Goal: Information Seeking & Learning: Learn about a topic

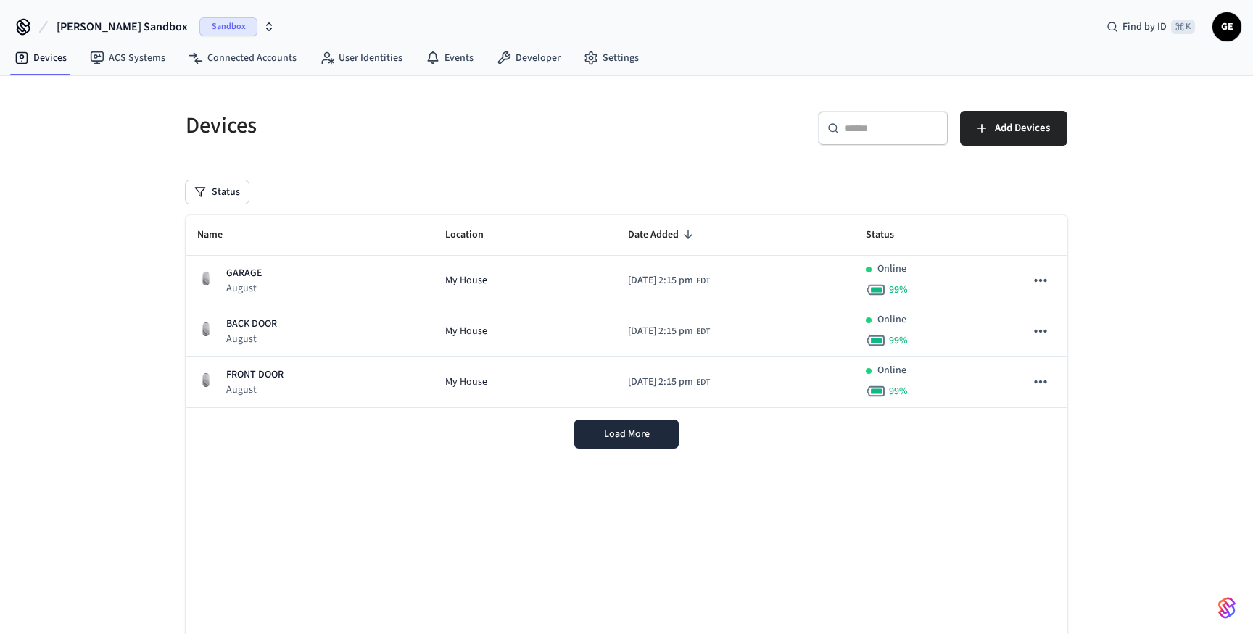
click at [199, 22] on span "Sandbox" at bounding box center [228, 26] width 58 height 19
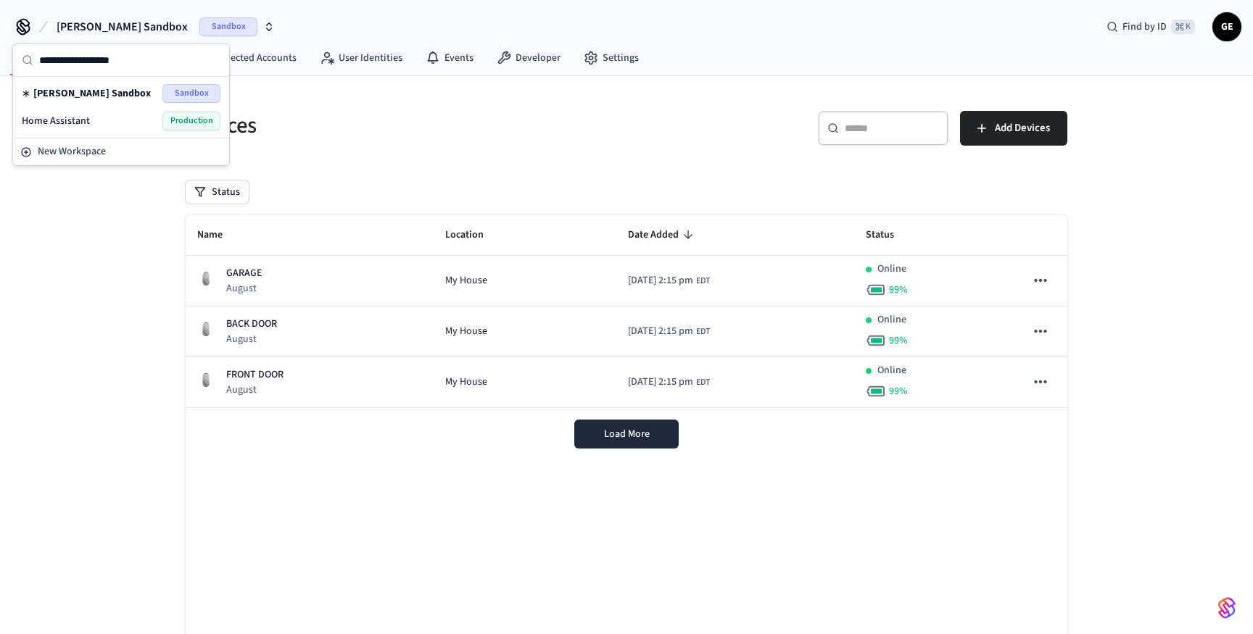
click at [175, 120] on span "Production" at bounding box center [191, 121] width 58 height 19
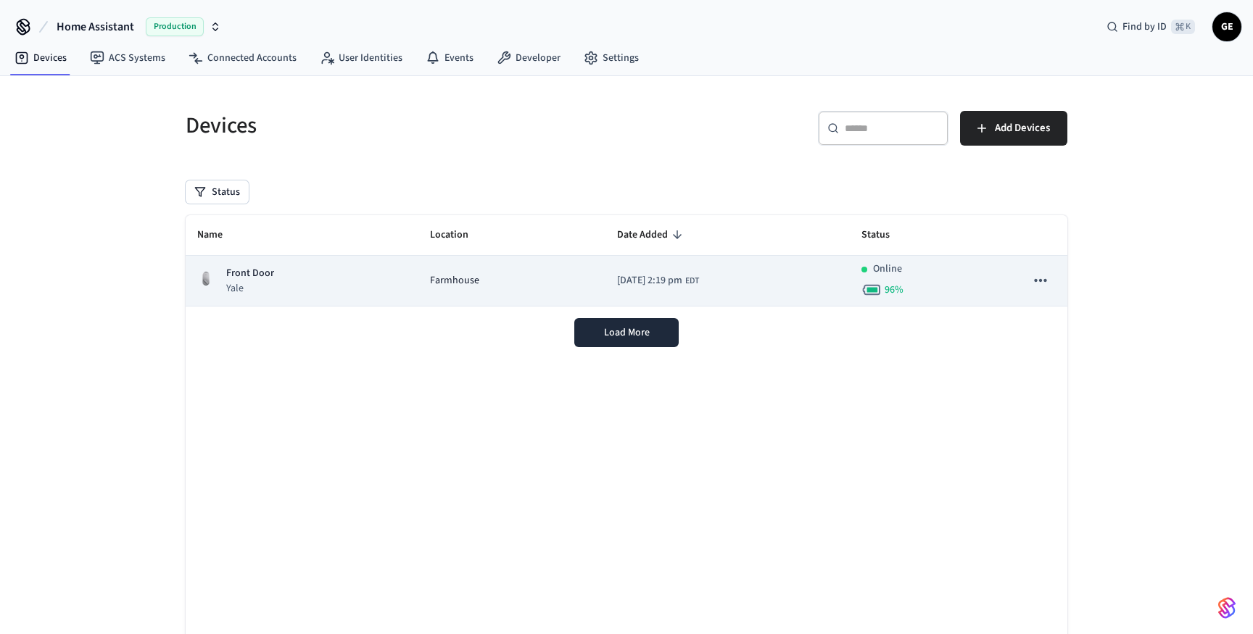
click at [397, 284] on td "Front Door Yale" at bounding box center [302, 281] width 233 height 51
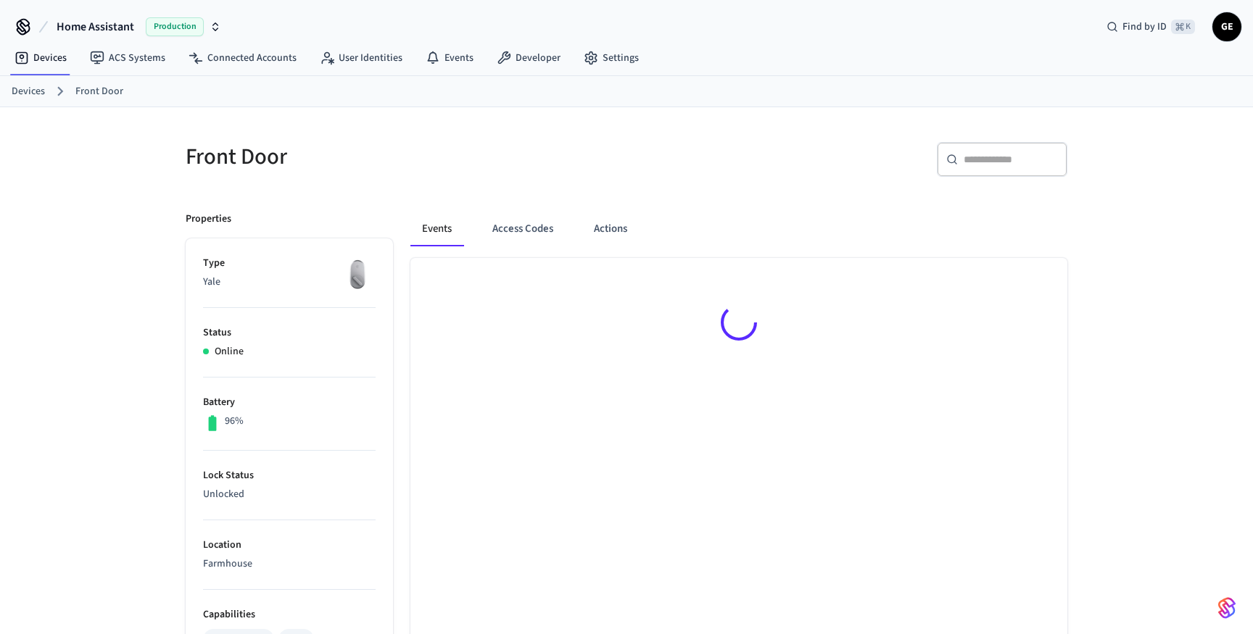
click at [397, 284] on div "Events Access Codes Actions" at bounding box center [730, 627] width 674 height 866
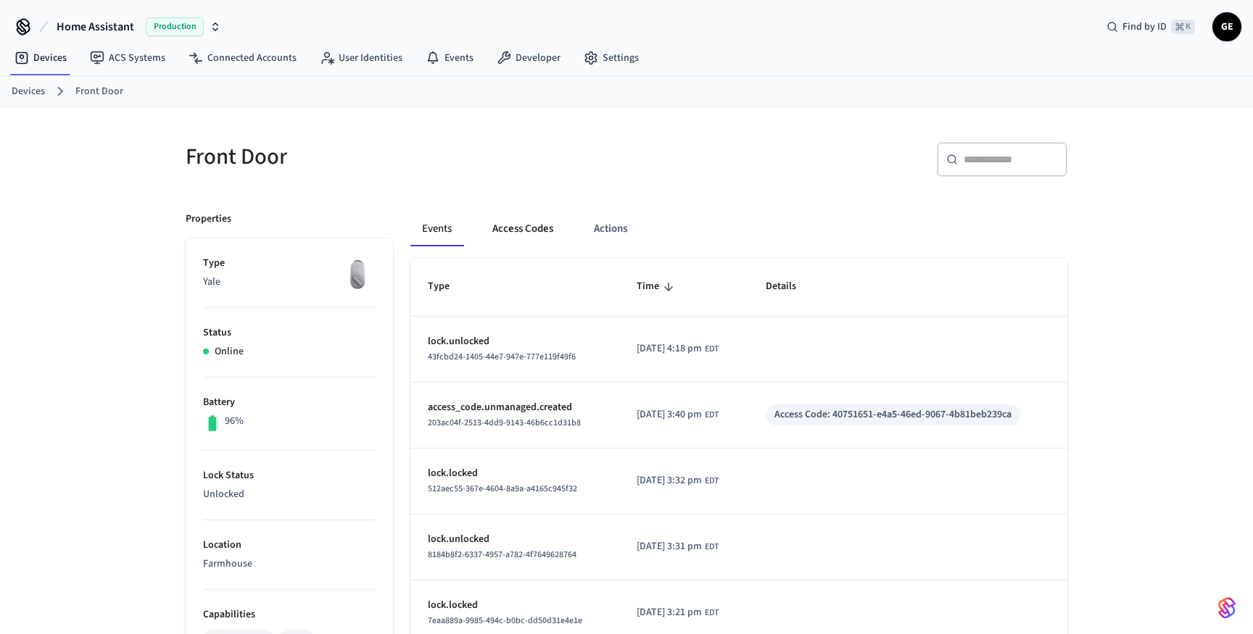
click at [521, 228] on button "Access Codes" at bounding box center [523, 229] width 84 height 35
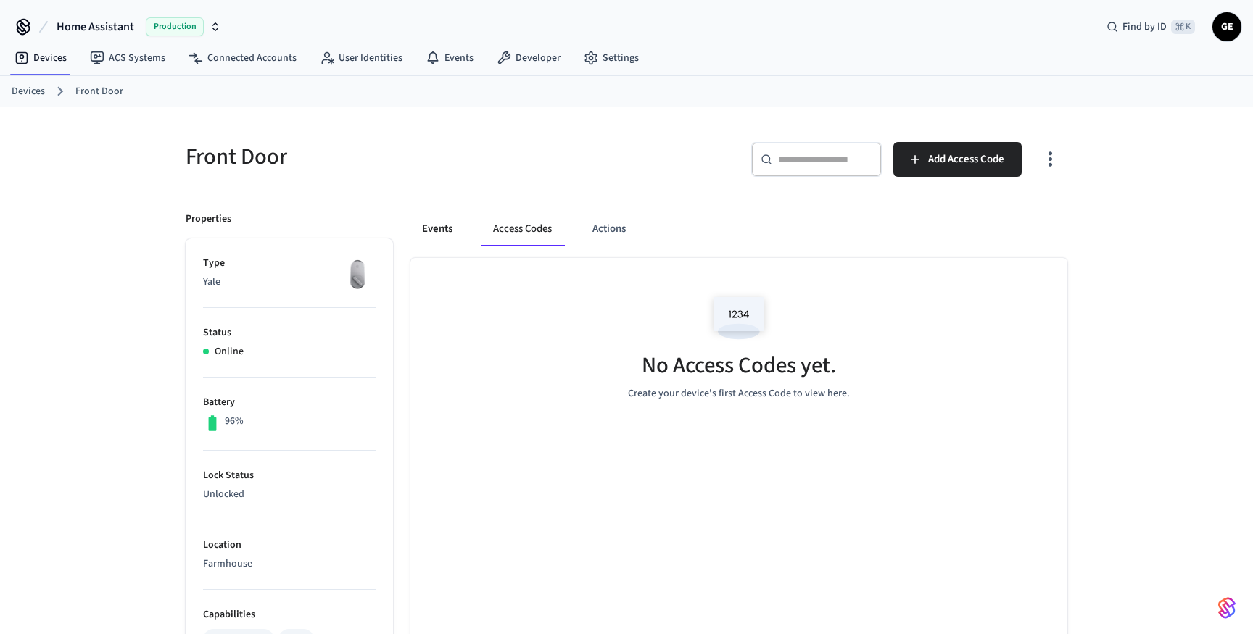
click at [450, 228] on button "Events" at bounding box center [437, 229] width 54 height 35
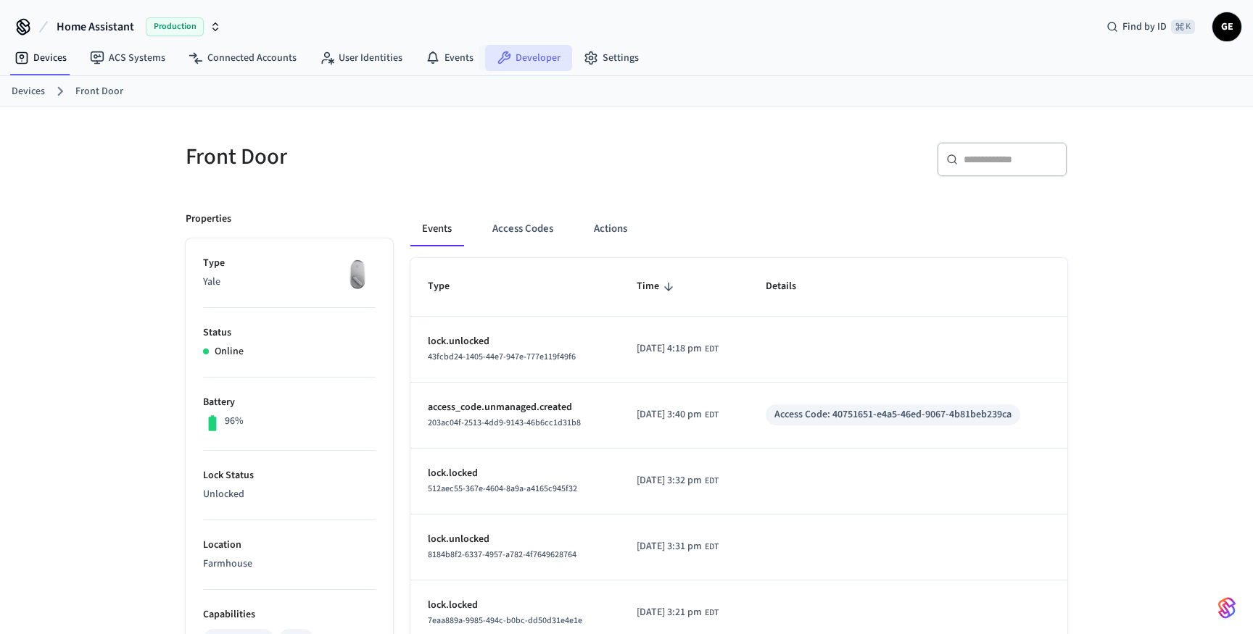
click at [508, 49] on link "Developer" at bounding box center [528, 58] width 87 height 26
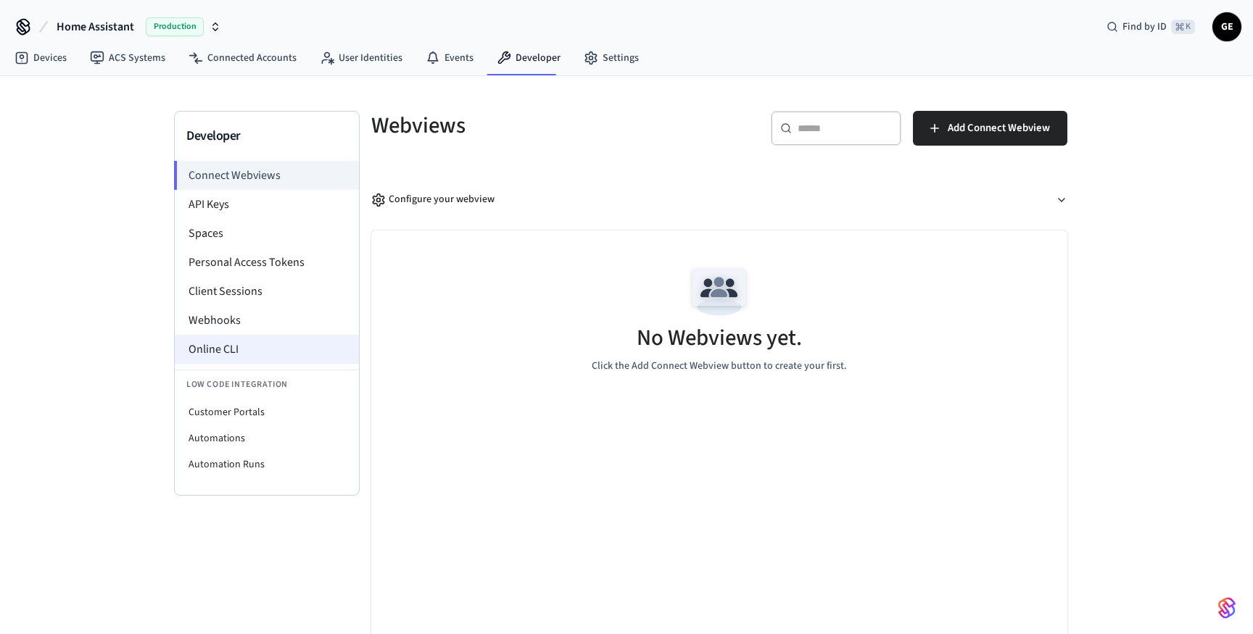
click at [260, 343] on li "Online CLI" at bounding box center [267, 349] width 184 height 29
click at [439, 53] on link "Events" at bounding box center [449, 58] width 71 height 26
click at [442, 54] on link "Events" at bounding box center [449, 58] width 71 height 26
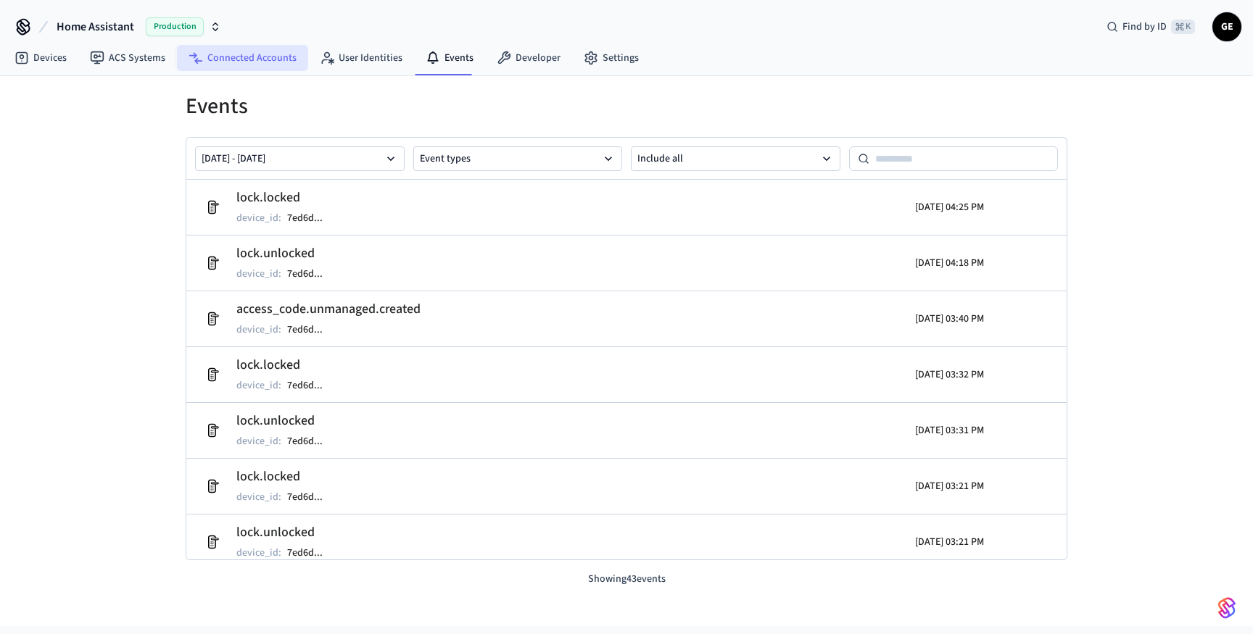
click at [253, 51] on link "Connected Accounts" at bounding box center [242, 58] width 131 height 26
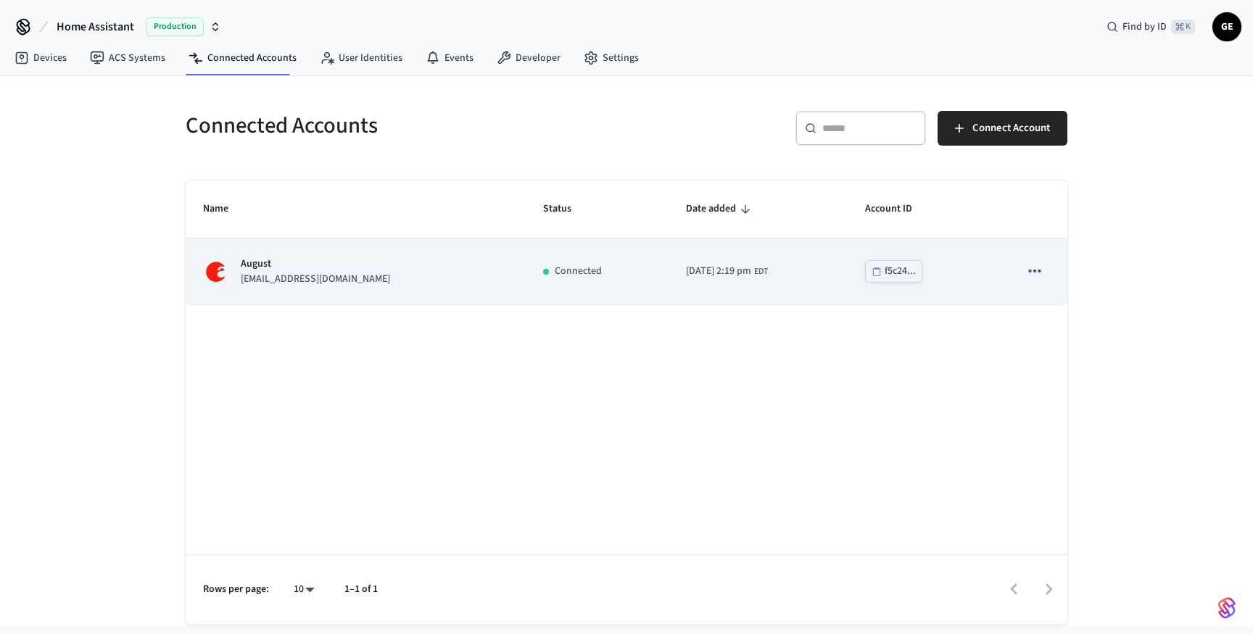
click at [455, 273] on td "August gbellsworth@gmail.com" at bounding box center [356, 272] width 340 height 66
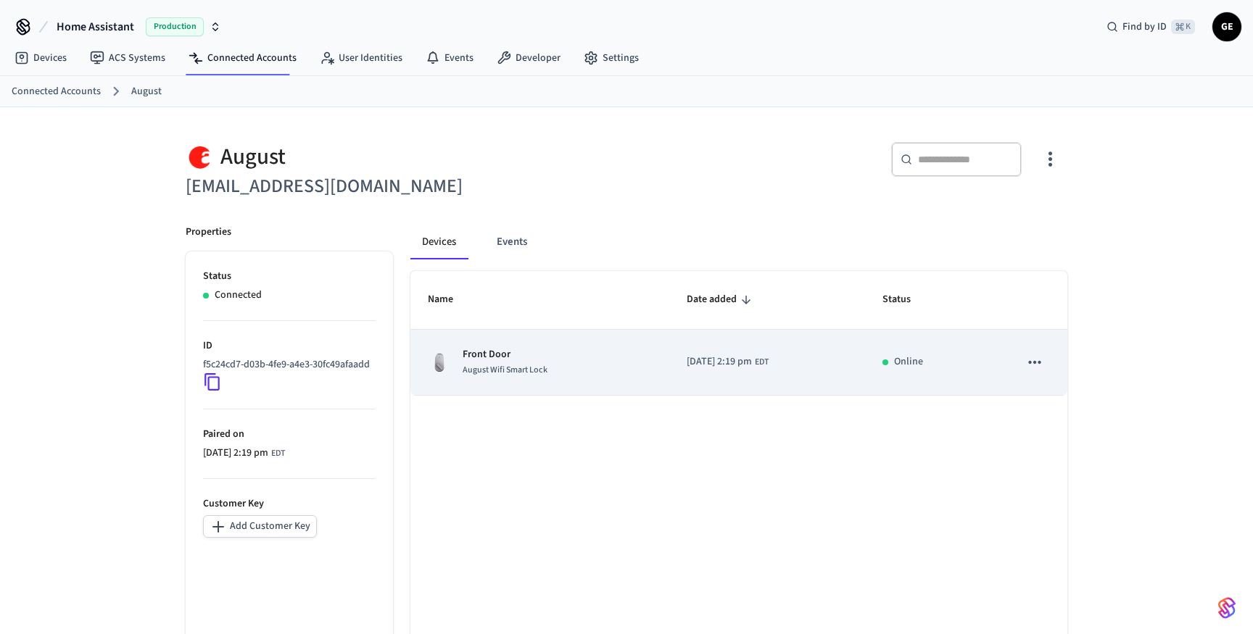
click at [537, 375] on span "August Wifi Smart Lock" at bounding box center [505, 370] width 85 height 12
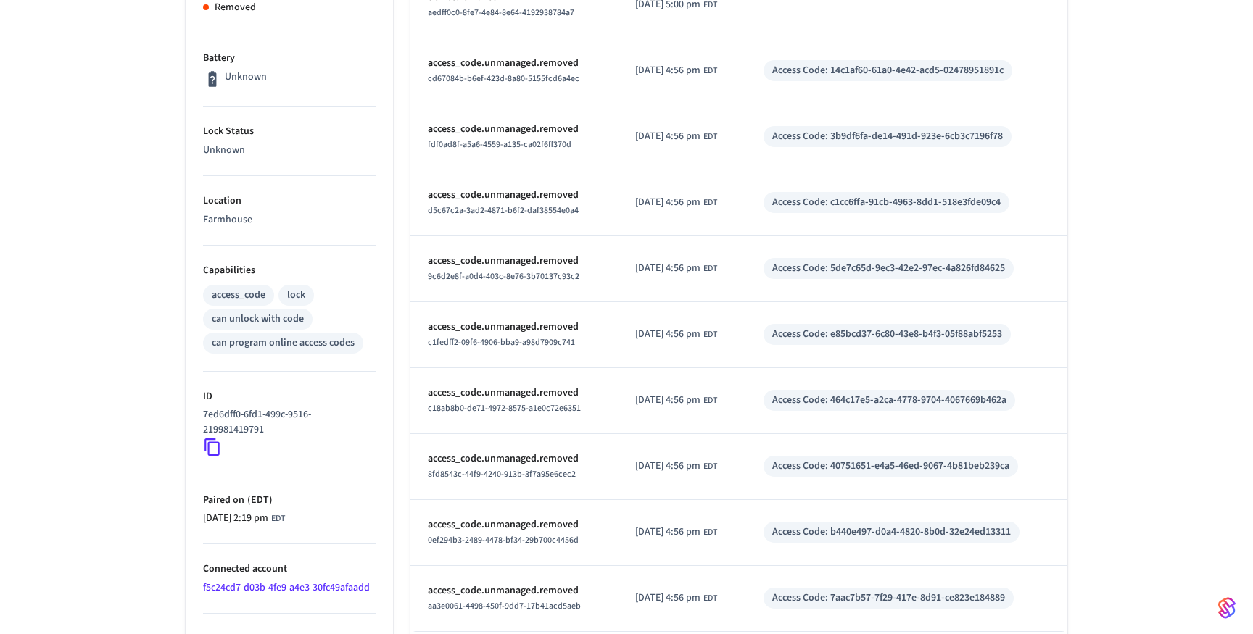
scroll to position [478, 0]
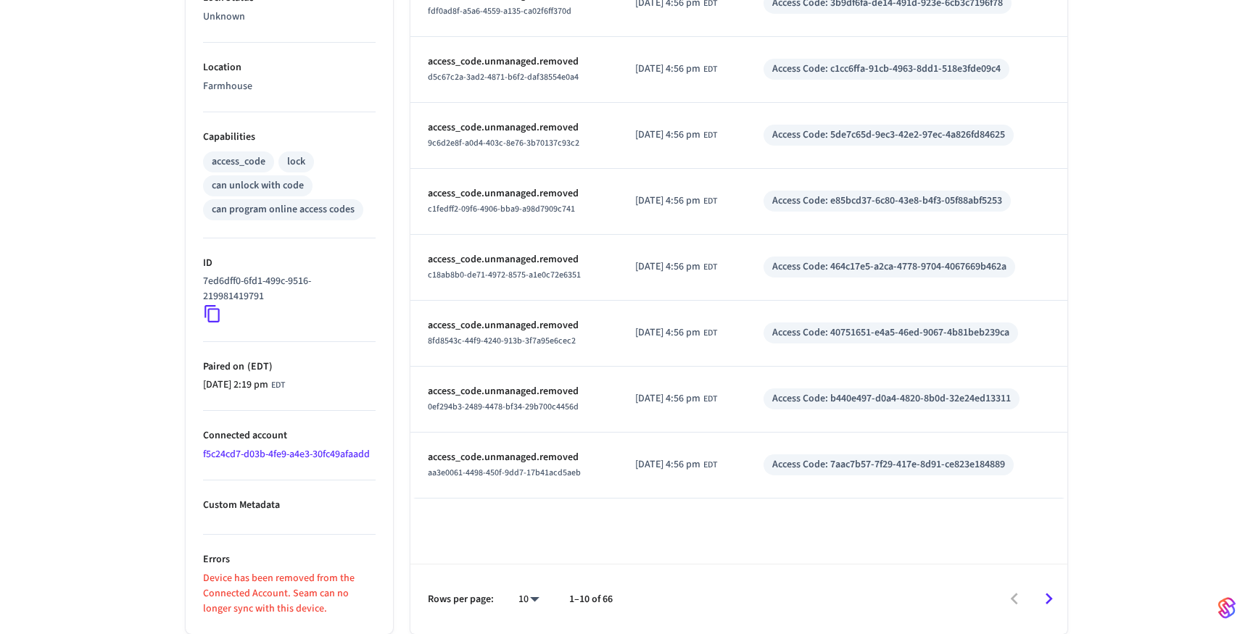
click at [1056, 597] on icon "Go to next page" at bounding box center [1049, 599] width 22 height 22
click at [1055, 597] on icon "Go to next page" at bounding box center [1049, 599] width 22 height 22
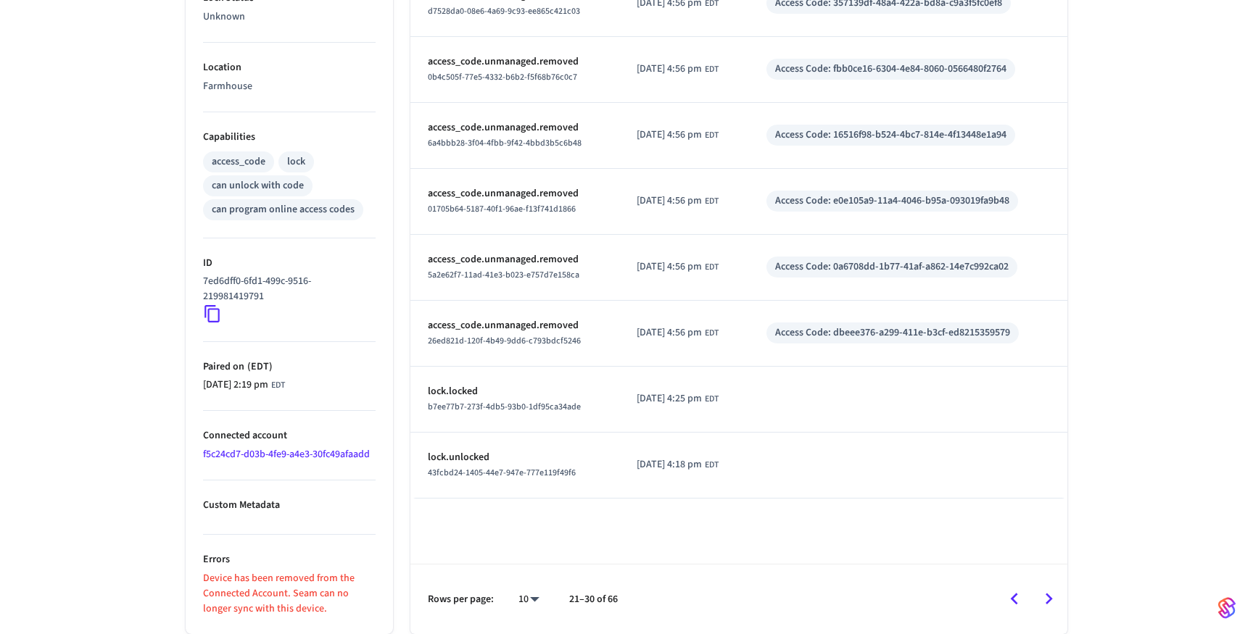
click at [1022, 603] on icon "Go to previous page" at bounding box center [1014, 599] width 22 height 22
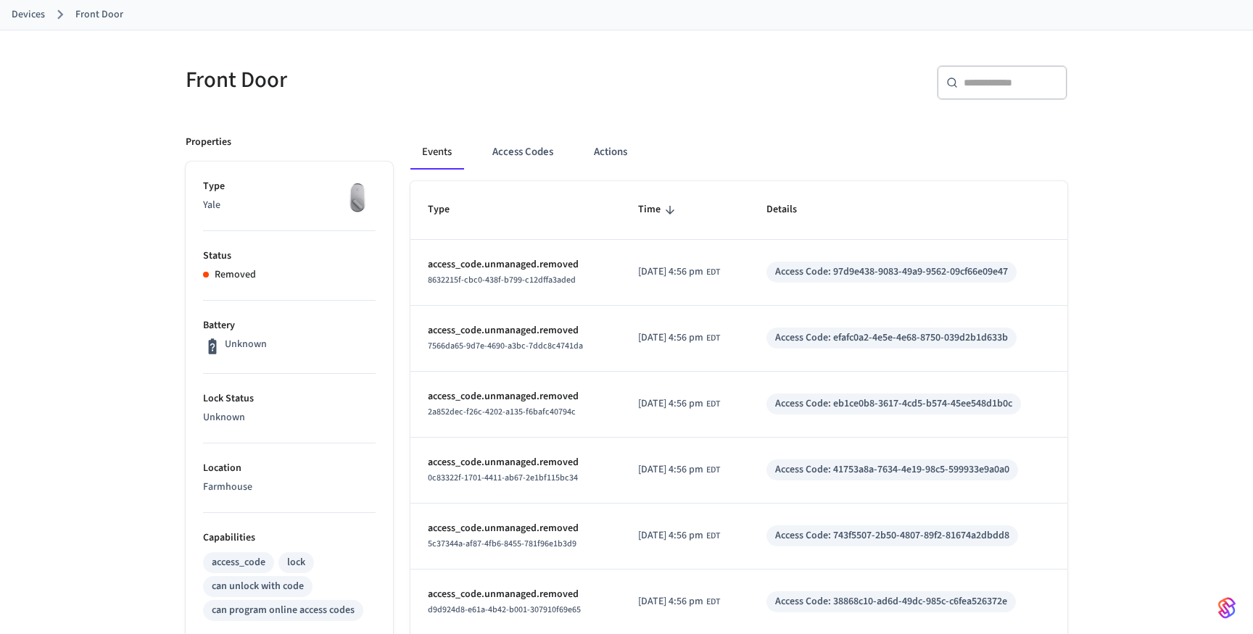
scroll to position [0, 0]
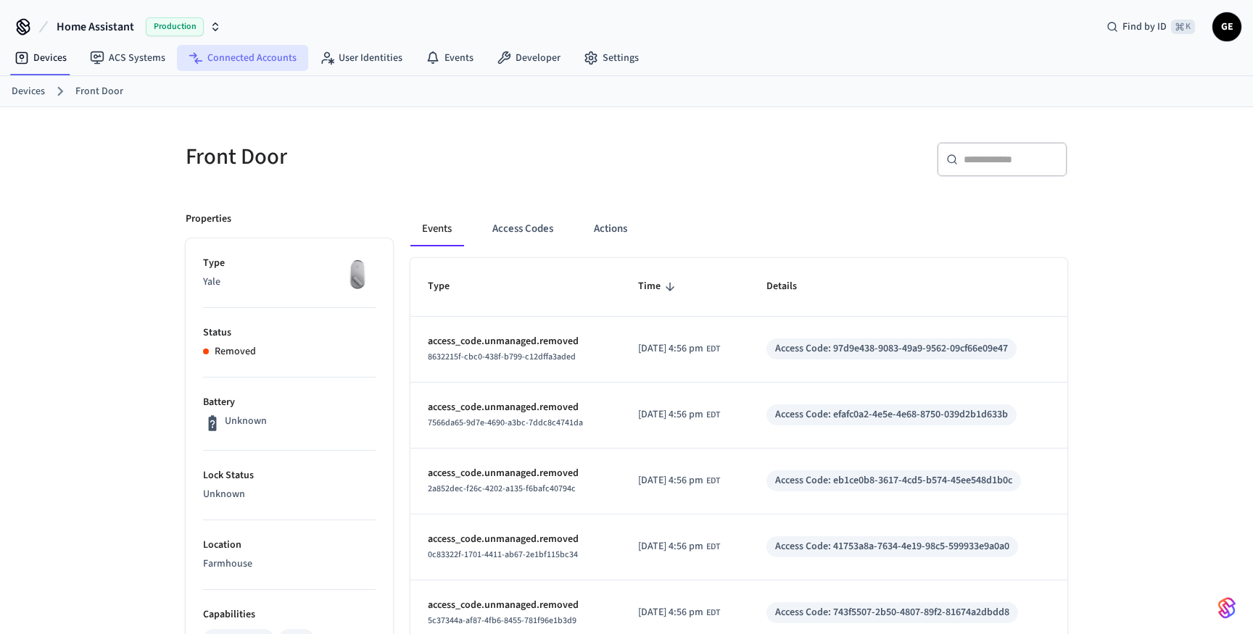
click at [273, 50] on link "Connected Accounts" at bounding box center [242, 58] width 131 height 26
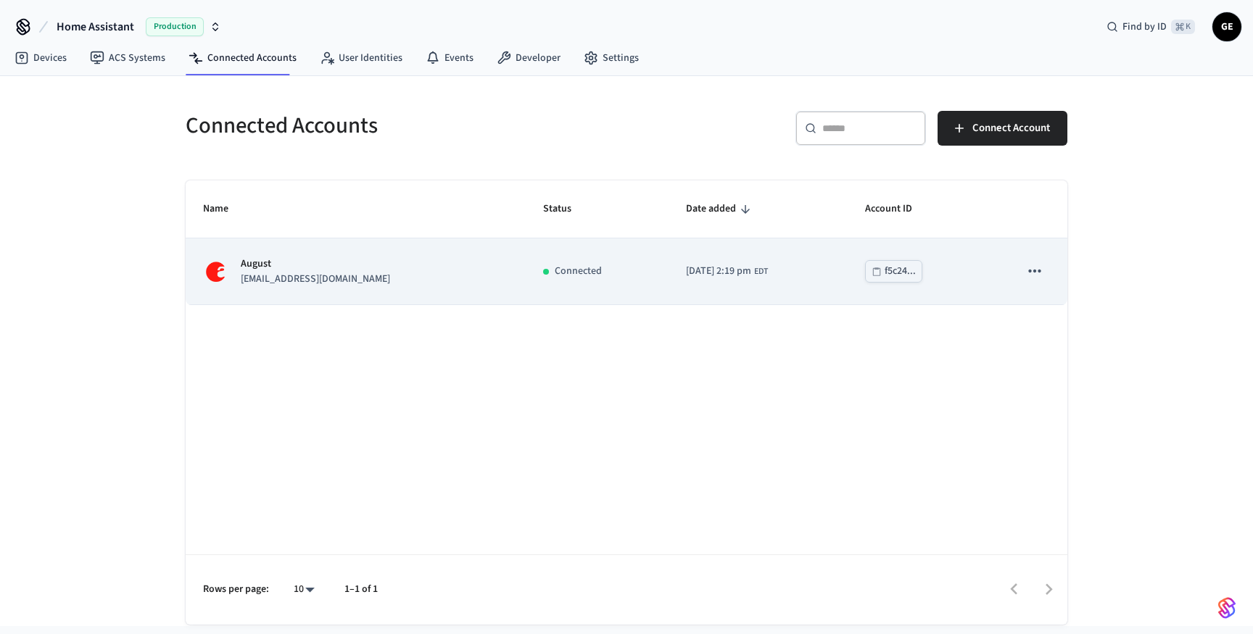
click at [526, 284] on td "Connected" at bounding box center [598, 272] width 144 height 66
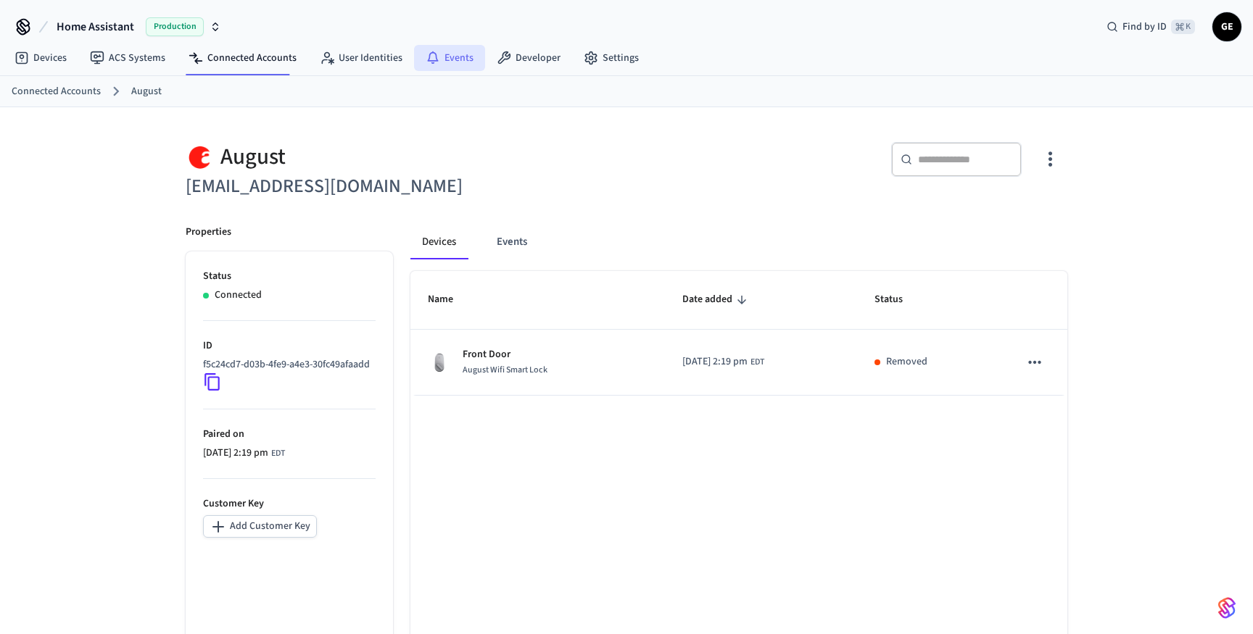
click at [454, 60] on link "Events" at bounding box center [449, 58] width 71 height 26
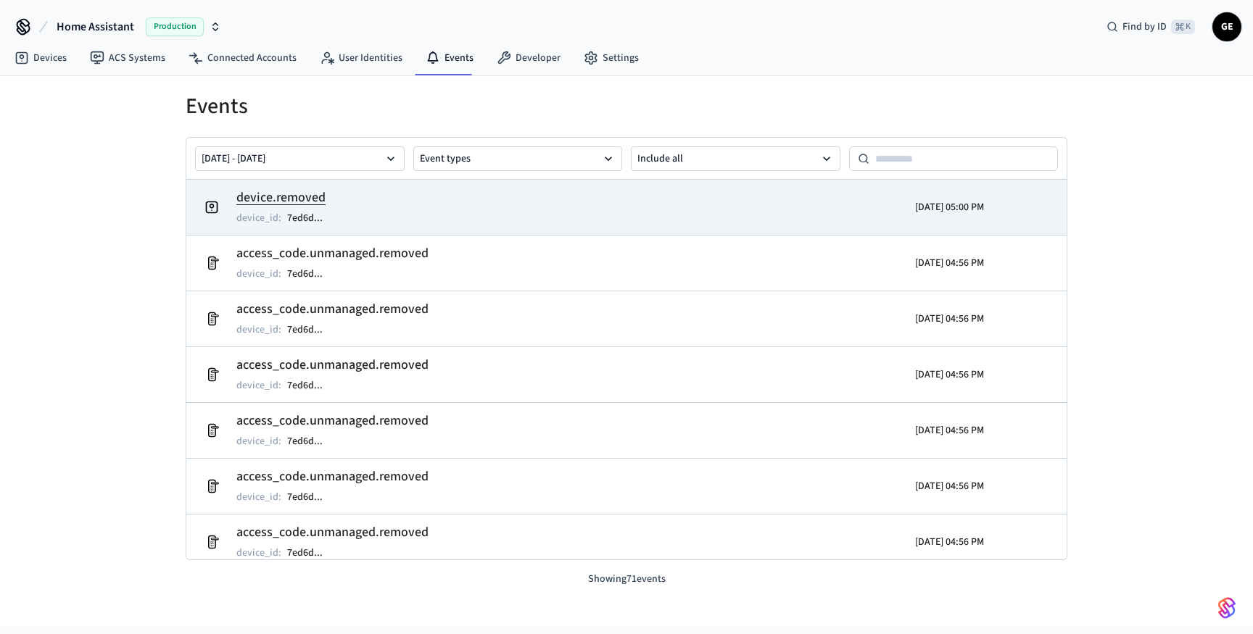
click at [566, 203] on td "device.removed device_id : 7ed6d ..." at bounding box center [483, 207] width 571 height 41
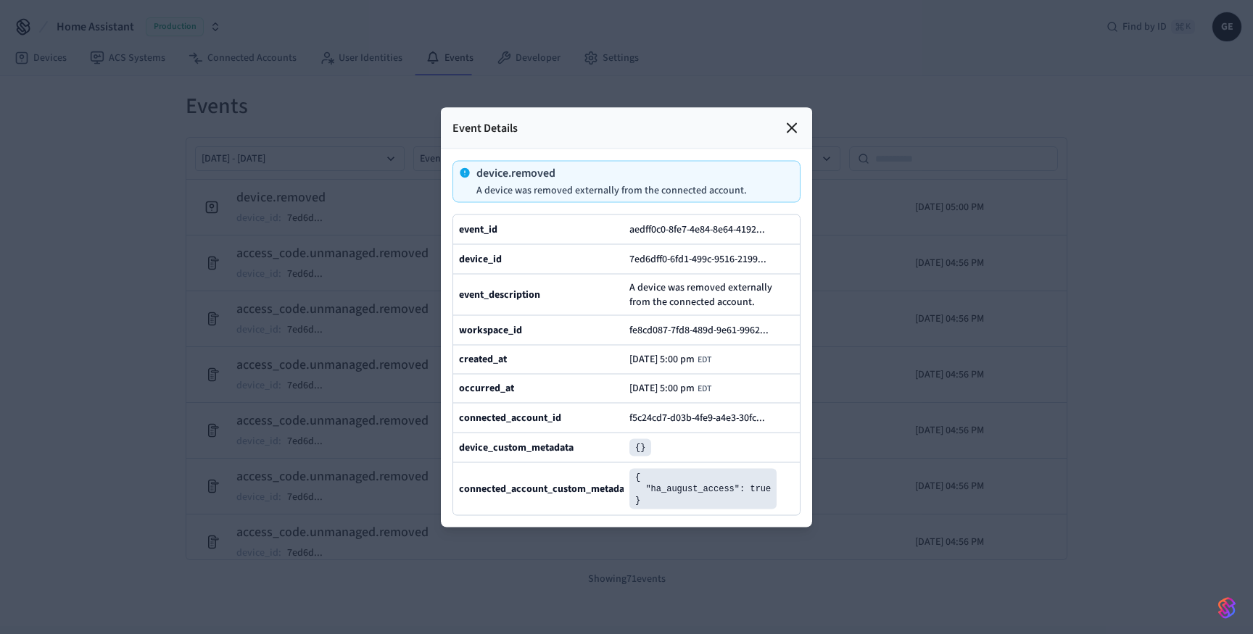
click at [791, 131] on icon at bounding box center [791, 127] width 17 height 17
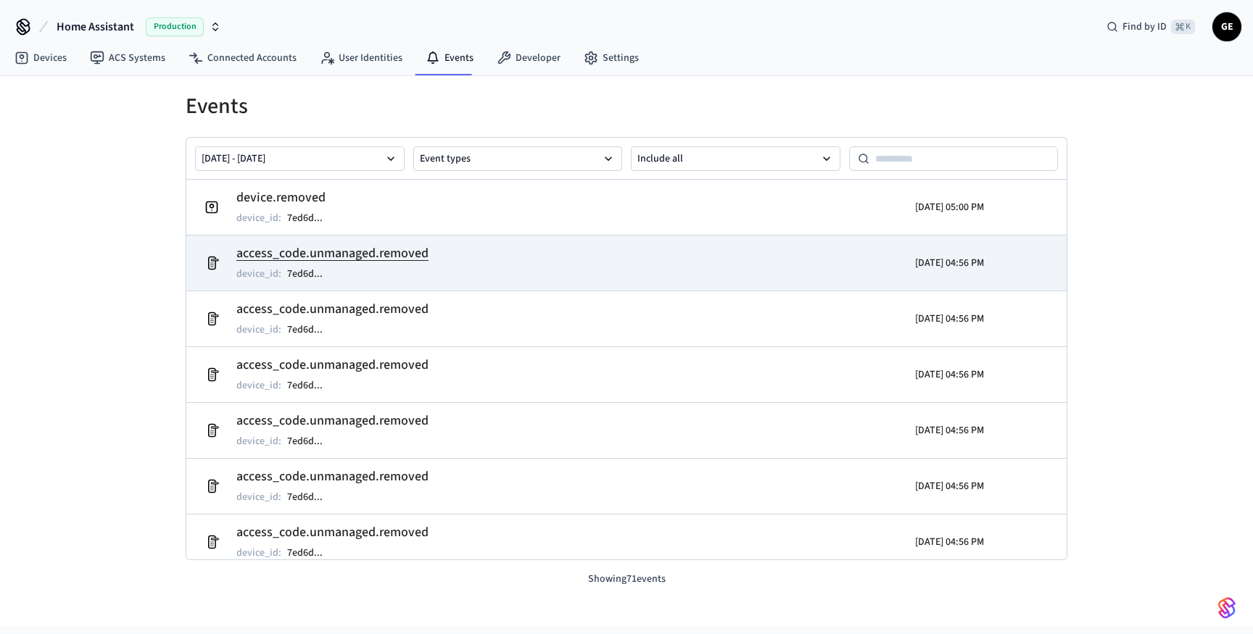
click at [455, 253] on td "access_code.unmanaged.removed device_id : 7ed6d ..." at bounding box center [483, 263] width 571 height 41
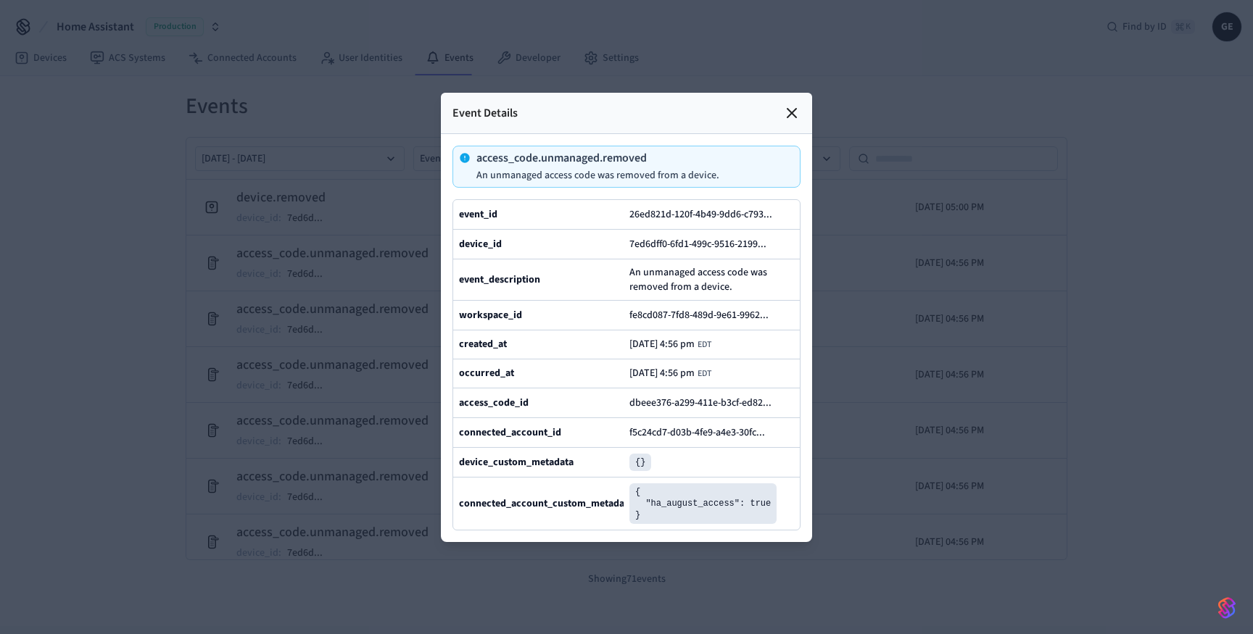
click at [787, 114] on icon at bounding box center [791, 112] width 17 height 17
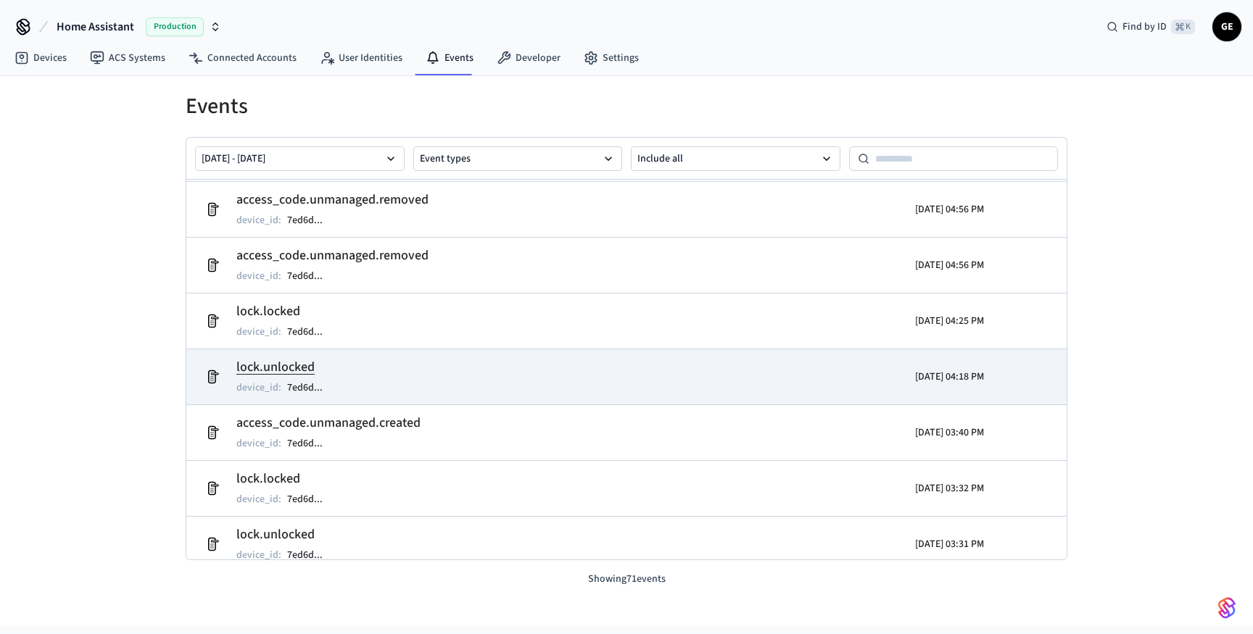
scroll to position [1429, 0]
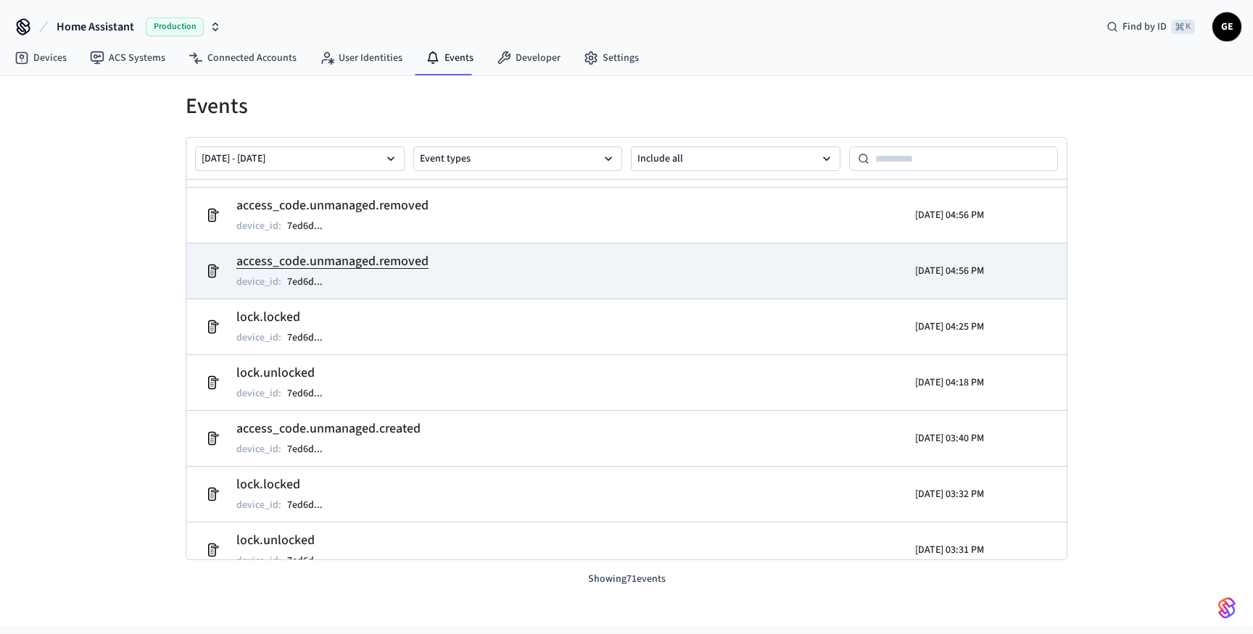
click at [597, 282] on td "access_code.unmanaged.removed device_id : 7ed6d ..." at bounding box center [483, 271] width 571 height 41
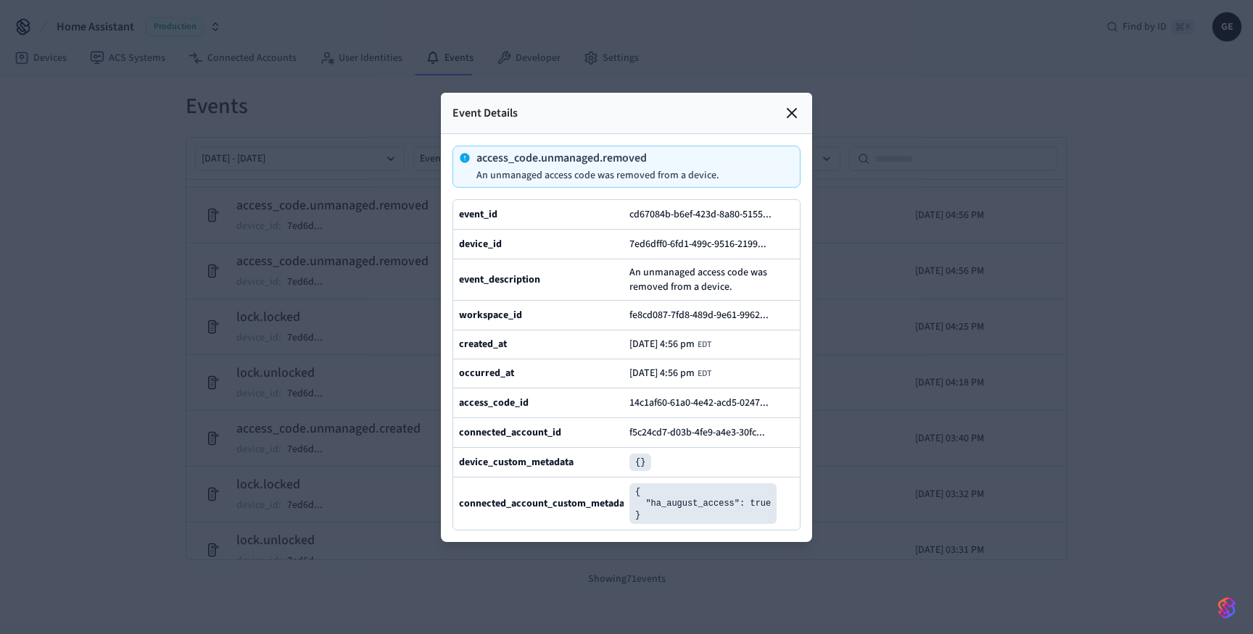
click at [789, 116] on icon at bounding box center [791, 112] width 17 height 17
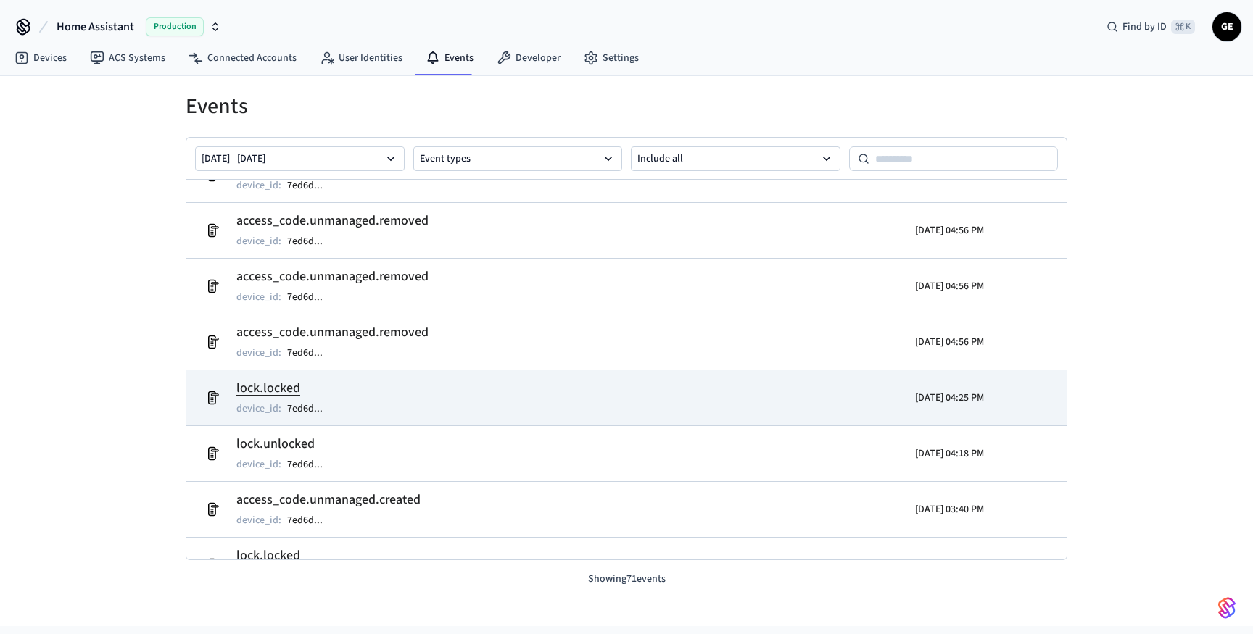
scroll to position [1356, 0]
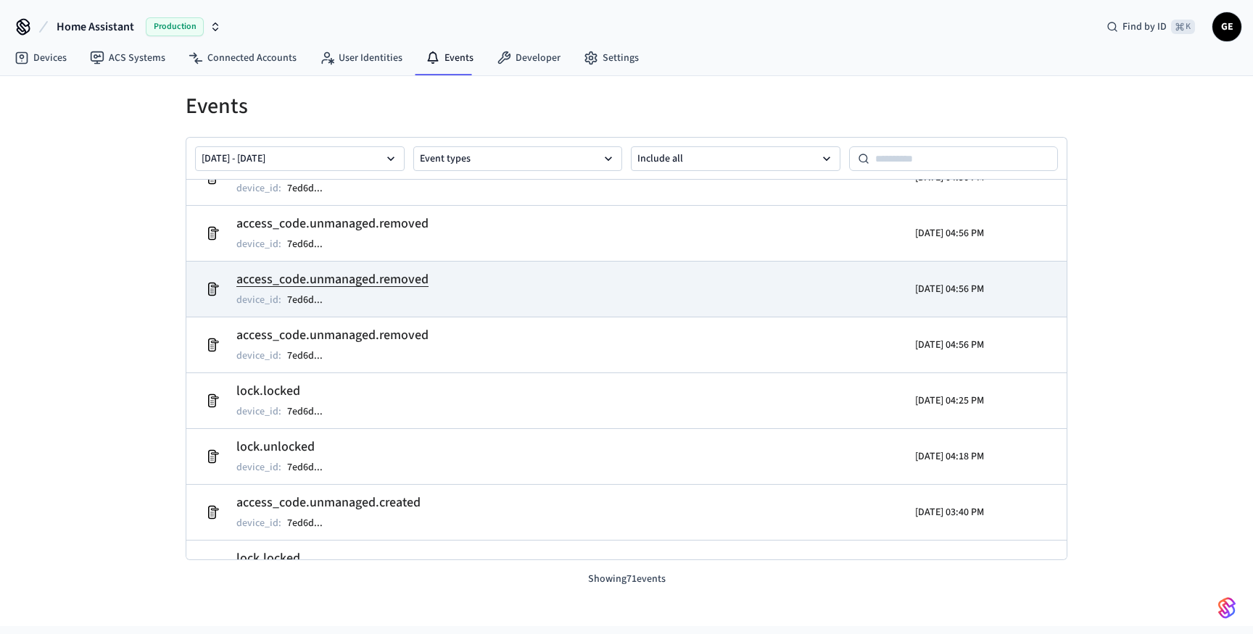
click at [579, 292] on td "access_code.unmanaged.removed device_id : 7ed6d ..." at bounding box center [483, 289] width 571 height 41
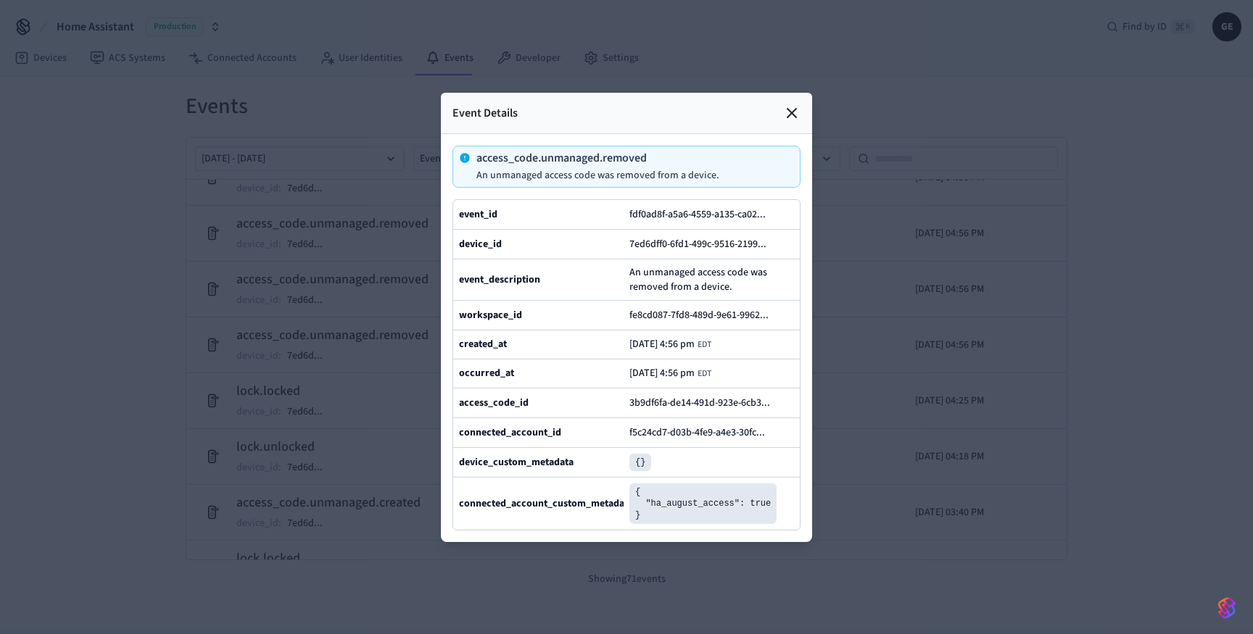
click at [791, 123] on div "Event Details" at bounding box center [626, 113] width 371 height 41
click at [793, 111] on icon at bounding box center [791, 113] width 9 height 9
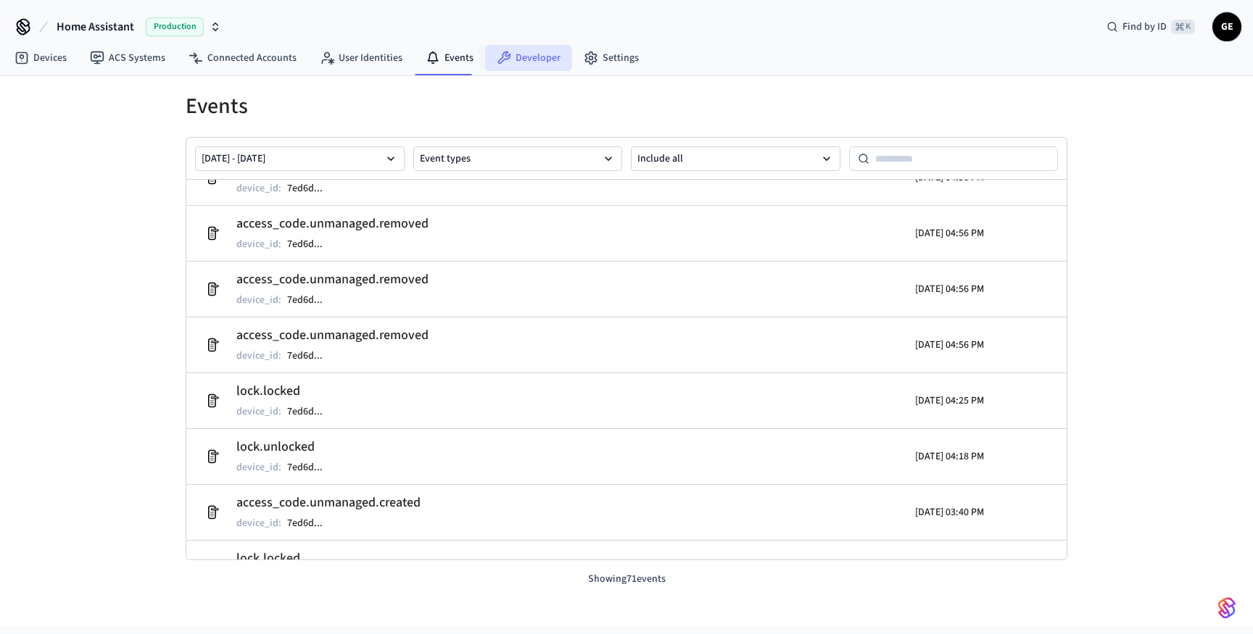
click at [524, 50] on link "Developer" at bounding box center [528, 58] width 87 height 26
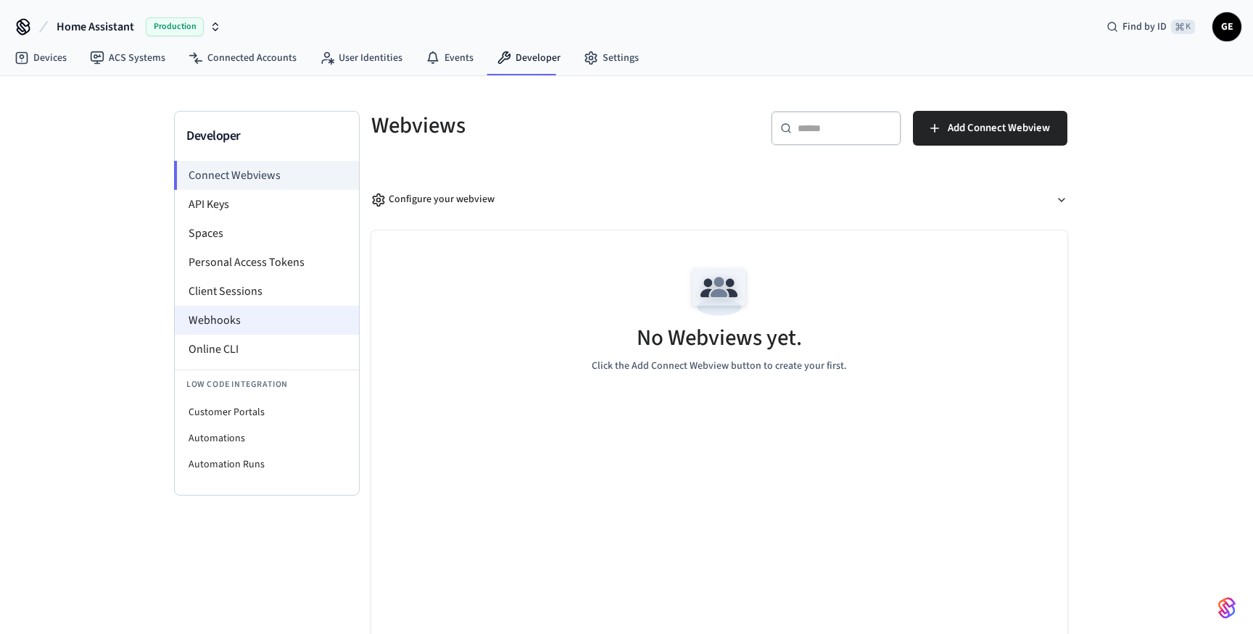
click at [249, 319] on li "Webhooks" at bounding box center [267, 320] width 184 height 29
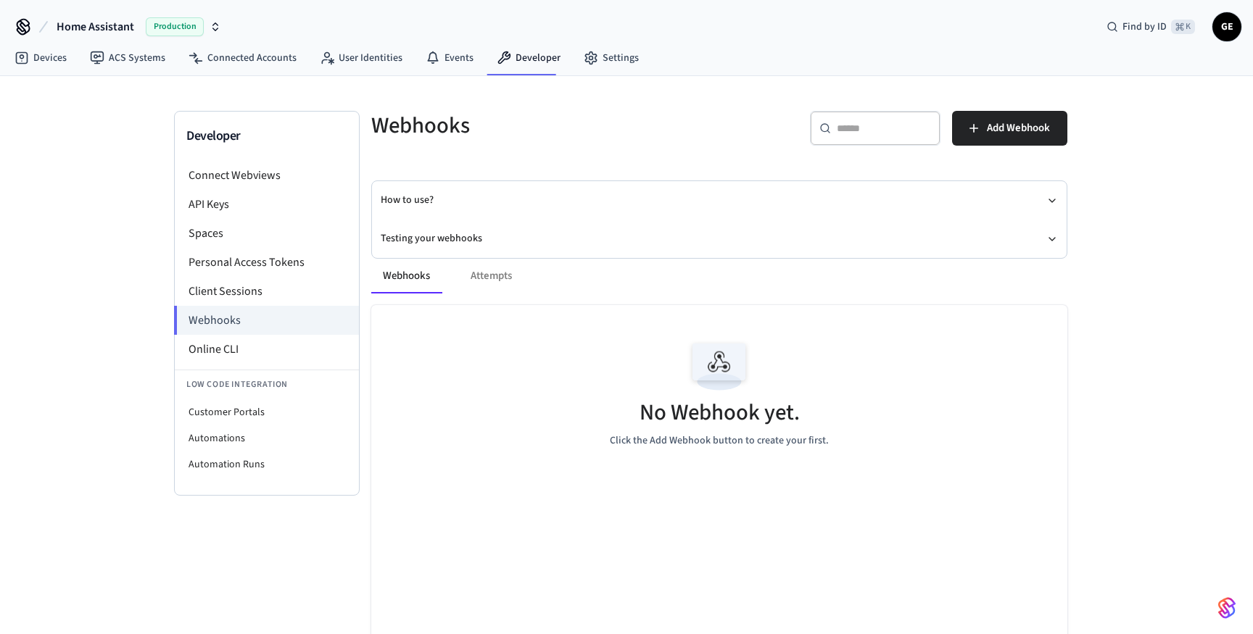
click at [484, 283] on div "Webhooks Attempts" at bounding box center [719, 276] width 696 height 35
click at [485, 273] on div "Webhooks Attempts" at bounding box center [719, 276] width 696 height 35
click at [269, 57] on link "Connected Accounts" at bounding box center [242, 58] width 131 height 26
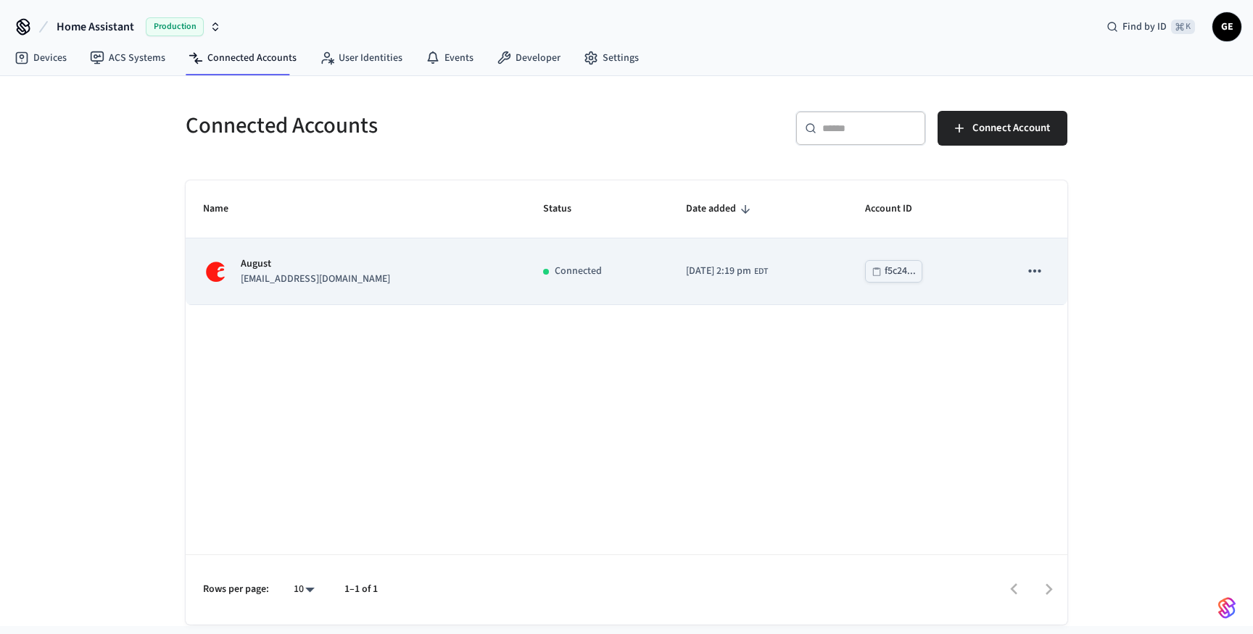
click at [431, 281] on div "August gbellsworth@gmail.com" at bounding box center [355, 272] width 305 height 30
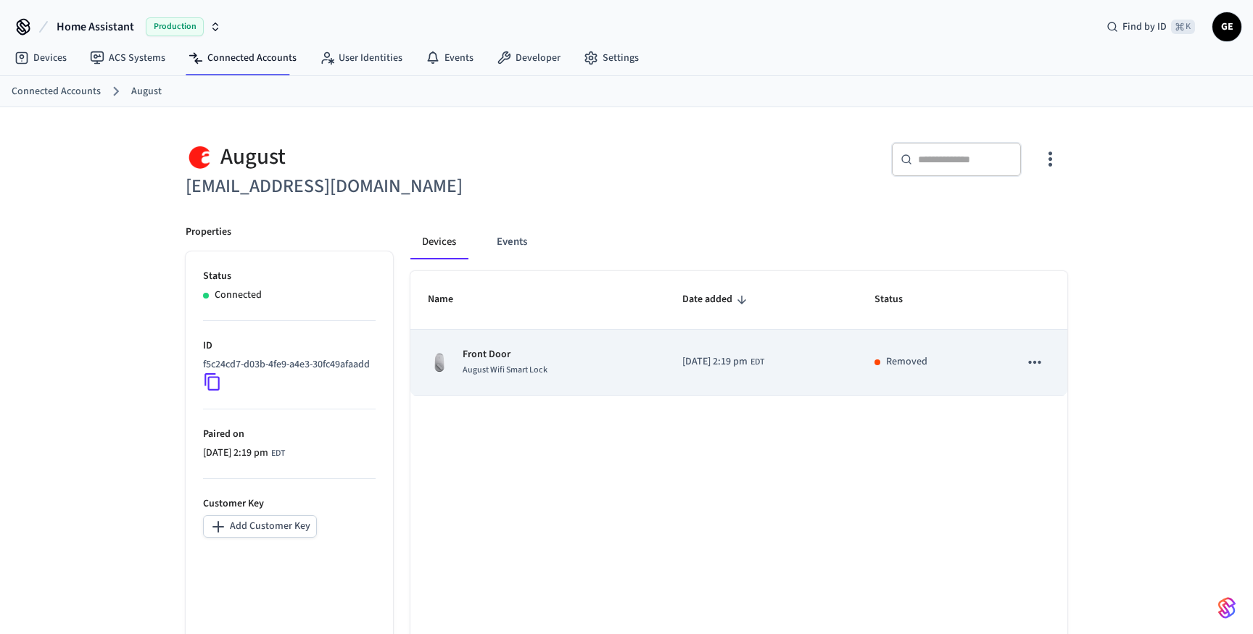
click at [598, 371] on div "Front Door August Wifi Smart Lock" at bounding box center [538, 362] width 220 height 30
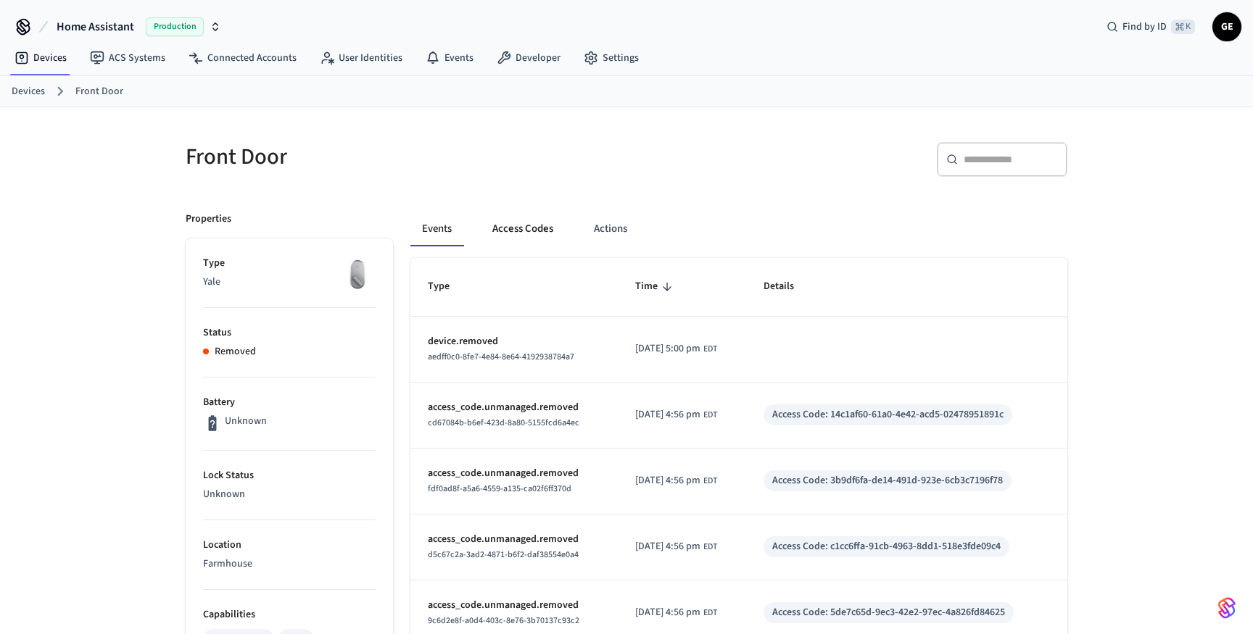
click at [541, 236] on button "Access Codes" at bounding box center [523, 229] width 84 height 35
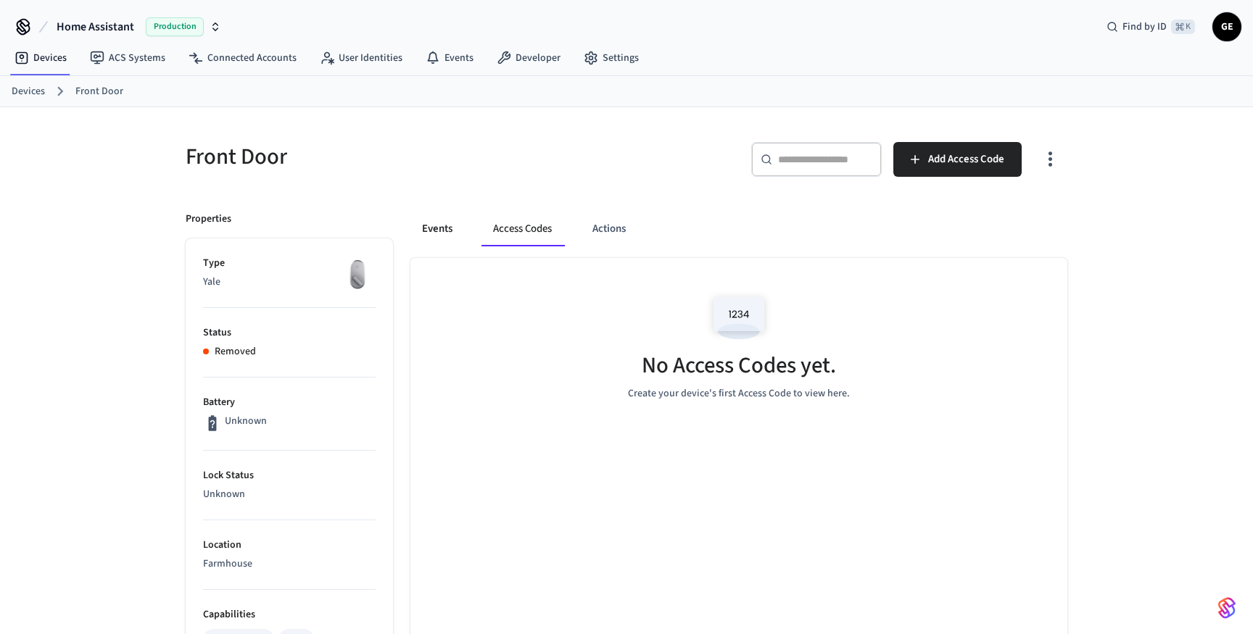
click at [421, 224] on button "Events" at bounding box center [437, 229] width 54 height 35
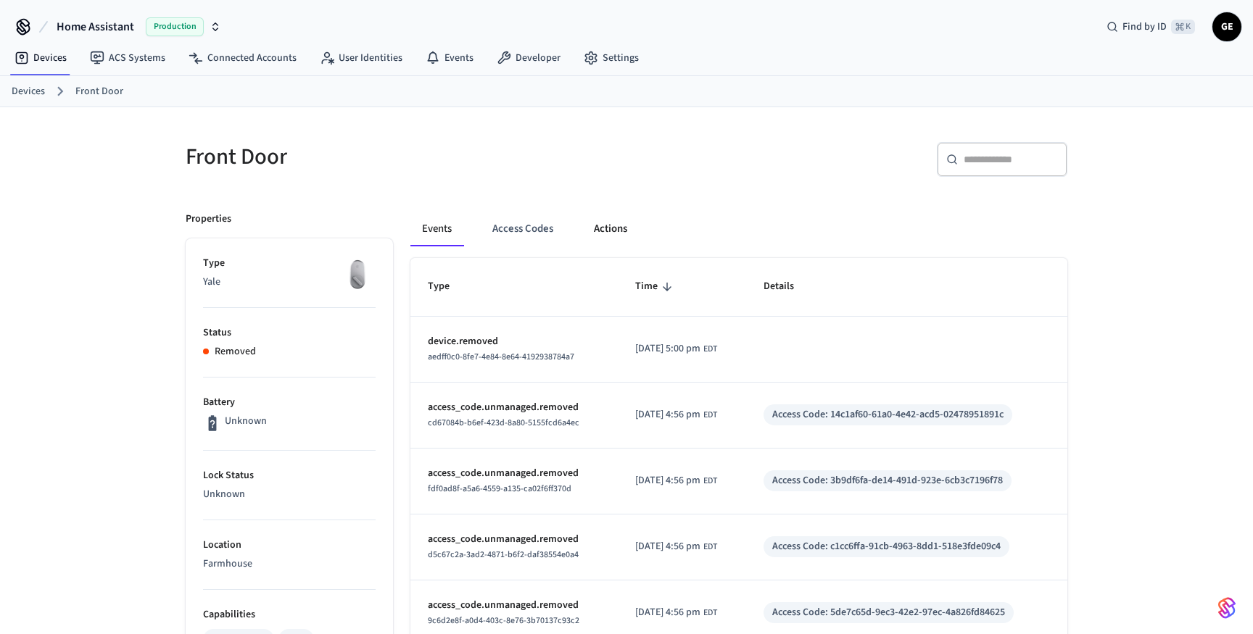
click at [630, 231] on button "Actions" at bounding box center [610, 229] width 57 height 35
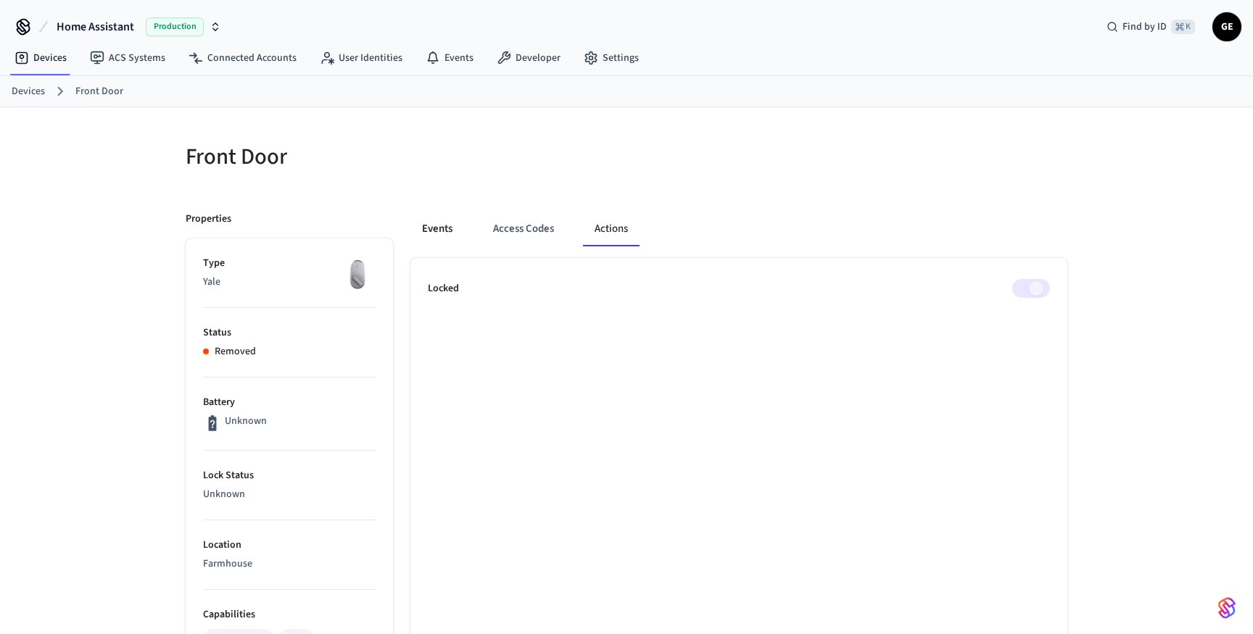
click at [438, 215] on button "Events" at bounding box center [437, 229] width 54 height 35
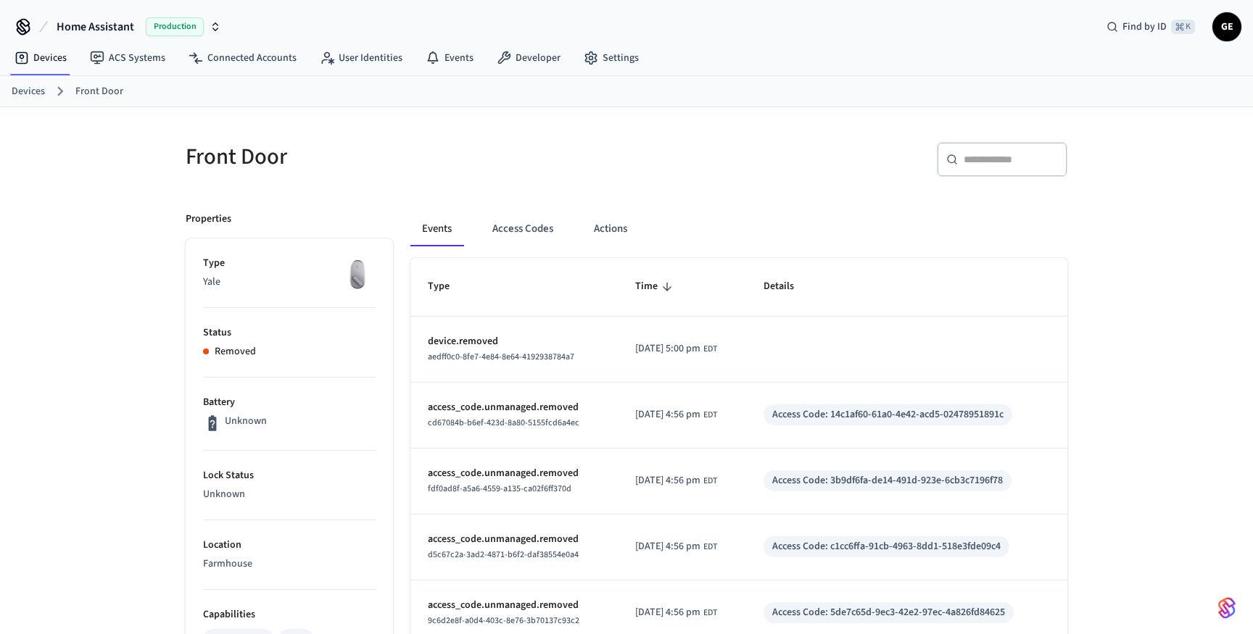
click at [569, 326] on td "device.removed aedff0c0-8fe7-4e84-8e64-4192938784a7" at bounding box center [513, 350] width 207 height 66
click at [567, 344] on p "device.removed" at bounding box center [514, 341] width 173 height 15
click at [517, 339] on p "device.removed" at bounding box center [514, 341] width 173 height 15
click at [468, 339] on p "device.removed" at bounding box center [514, 341] width 173 height 15
click at [445, 53] on link "Events" at bounding box center [449, 58] width 71 height 26
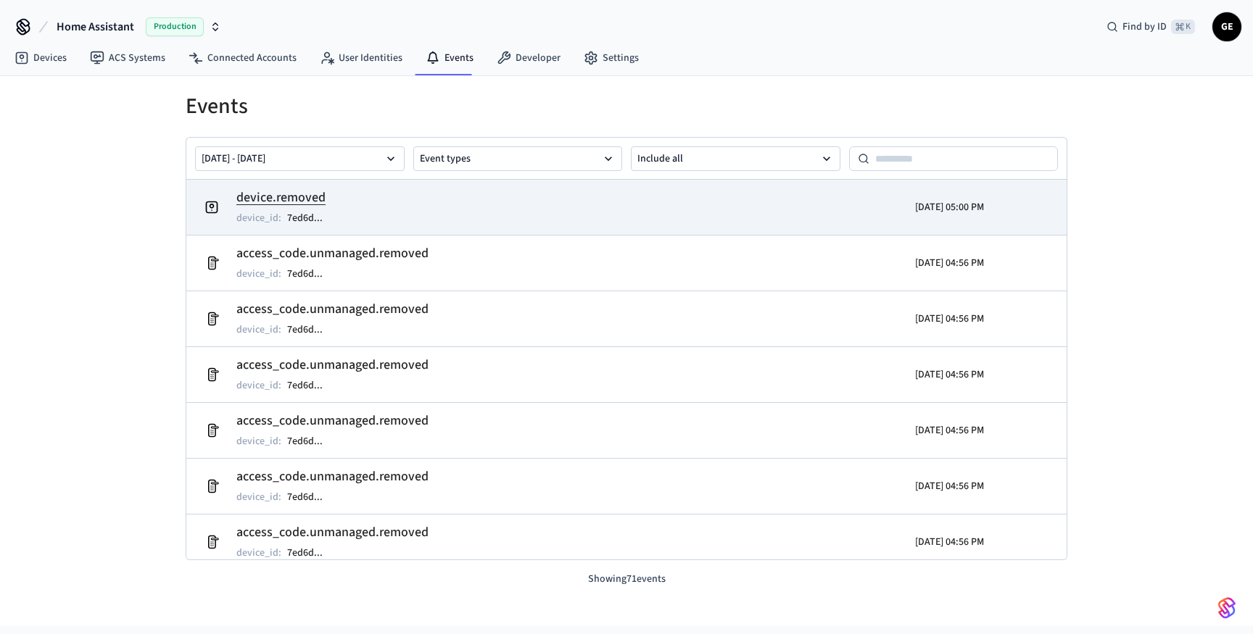
click at [405, 185] on tr "device.removed device_id : 7ed6d ... 2025/10/03 05:00 PM" at bounding box center [626, 207] width 880 height 55
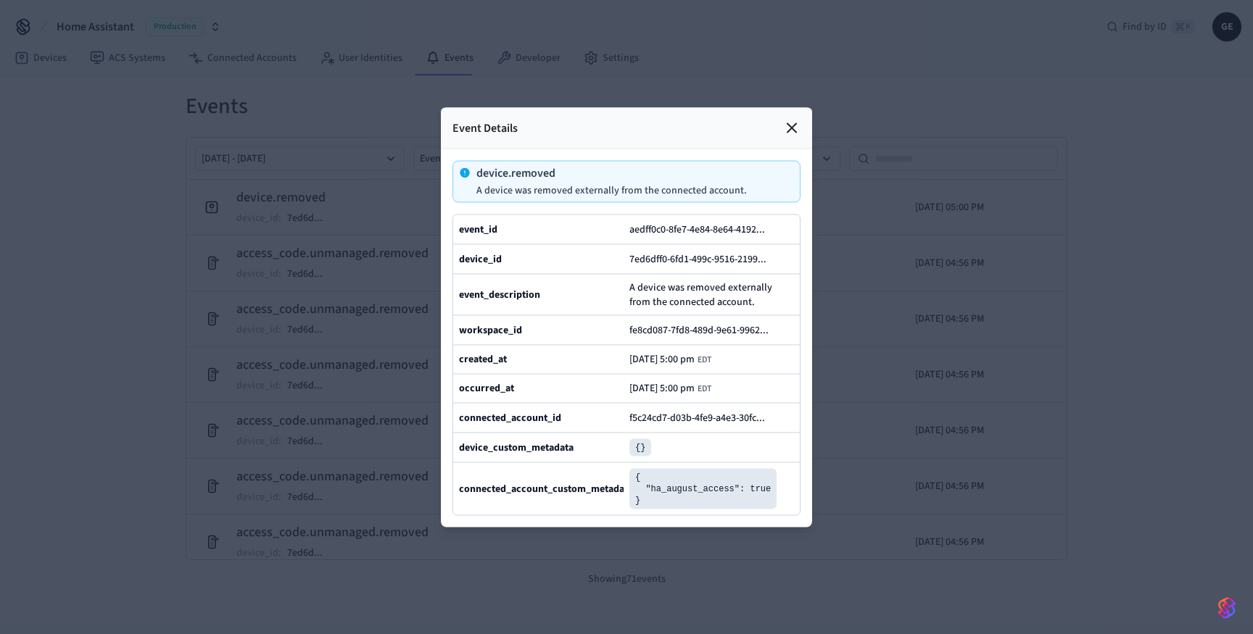
click at [787, 130] on icon at bounding box center [791, 127] width 17 height 17
